Goal: Find specific page/section: Find specific page/section

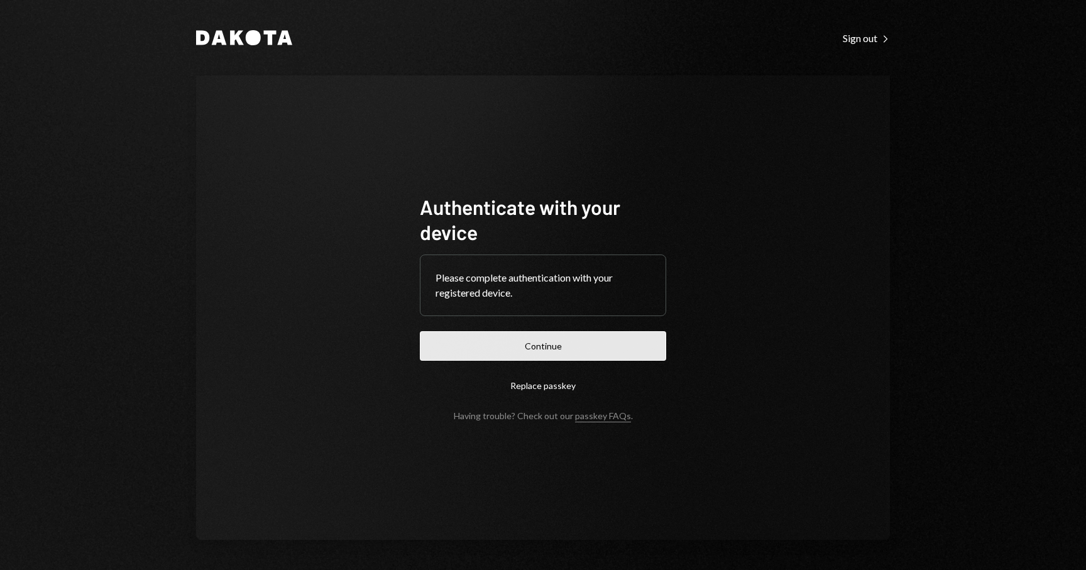
click at [537, 355] on button "Continue" at bounding box center [543, 346] width 246 height 30
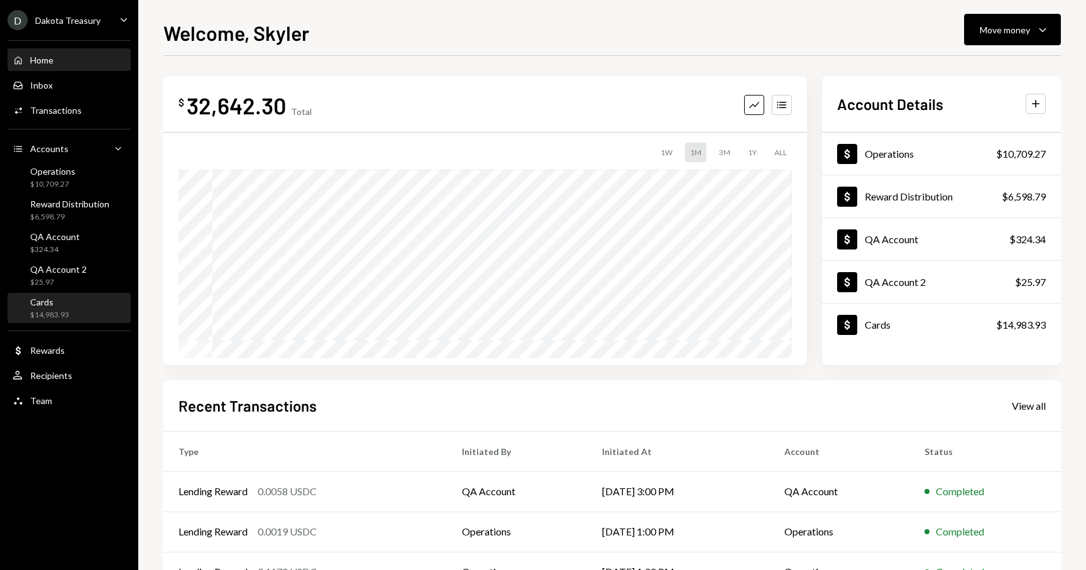
click at [48, 302] on div "Cards" at bounding box center [49, 302] width 39 height 11
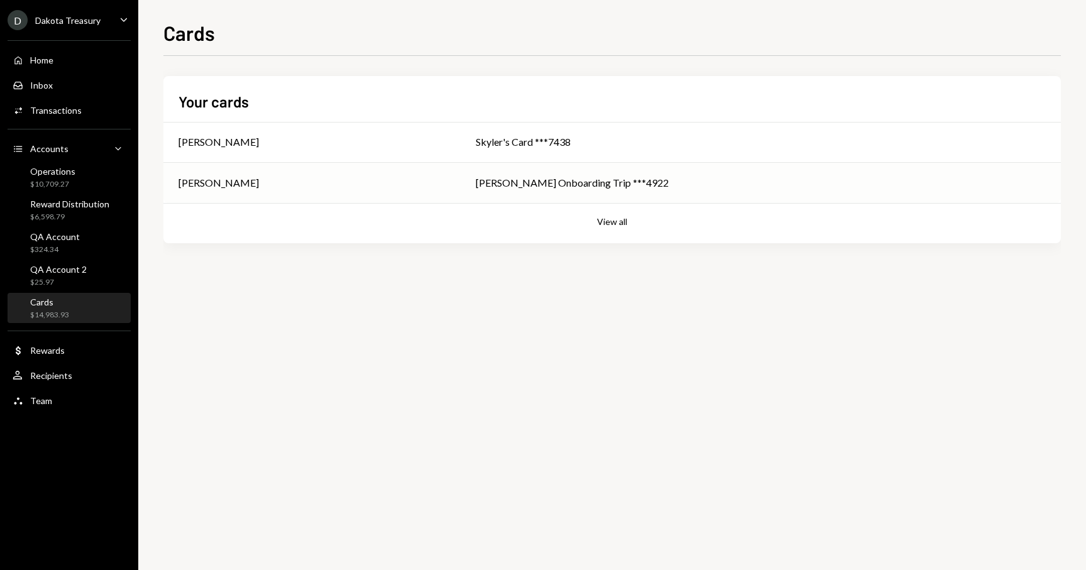
click at [363, 186] on div "[PERSON_NAME]" at bounding box center [312, 182] width 267 height 15
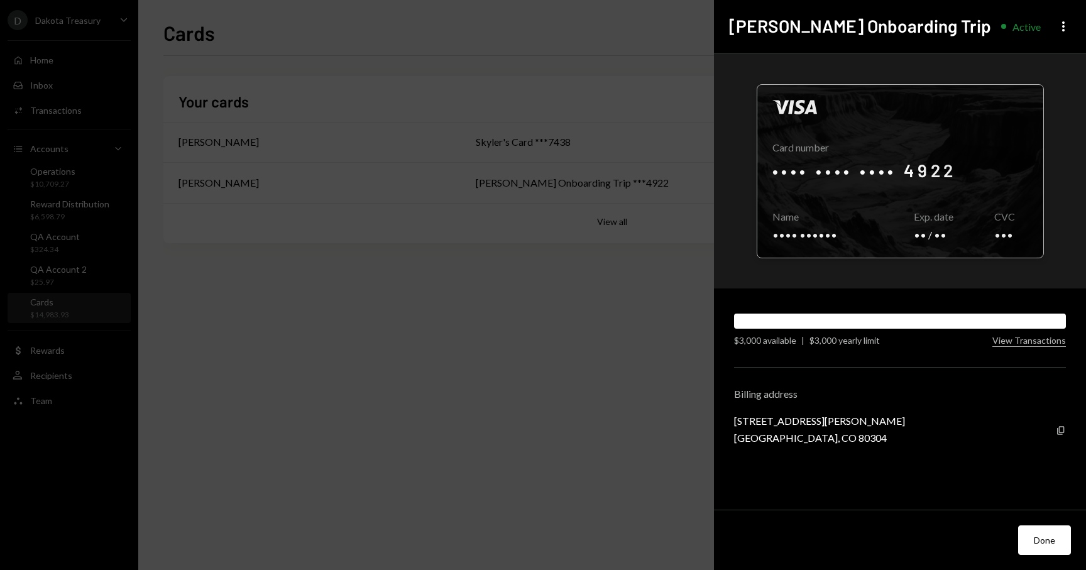
click at [917, 160] on div at bounding box center [900, 171] width 286 height 173
